Goal: Navigation & Orientation: Find specific page/section

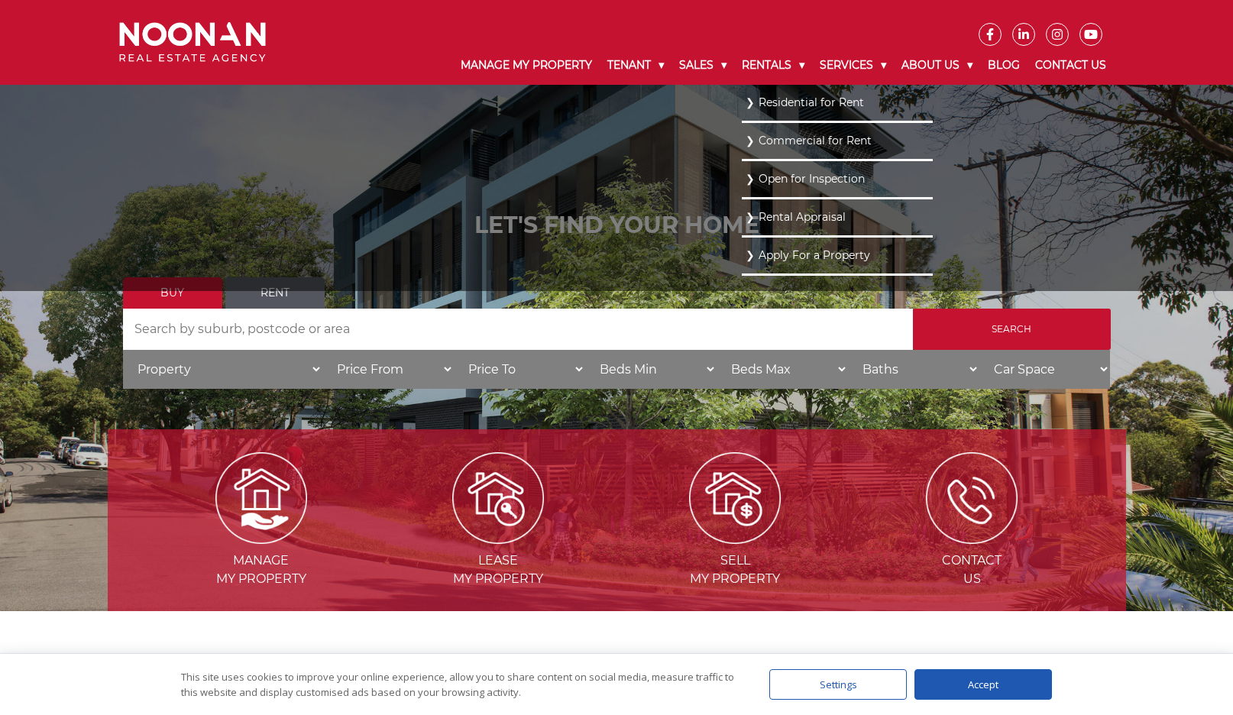
click at [760, 106] on link "Residential for Rent" at bounding box center [837, 102] width 183 height 21
